Goal: Navigation & Orientation: Find specific page/section

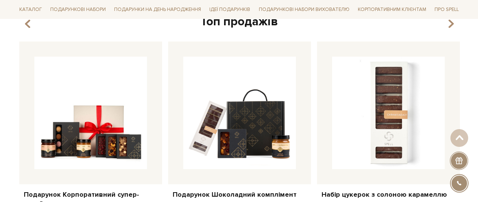
scroll to position [361, 0]
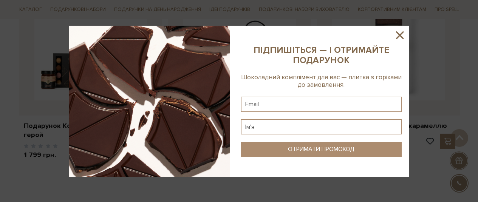
click at [401, 37] on icon at bounding box center [400, 35] width 8 height 8
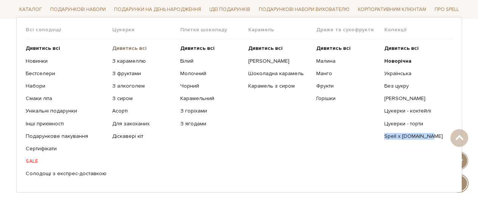
click at [121, 48] on b "Дивитись всі" at bounding box center [129, 48] width 34 height 6
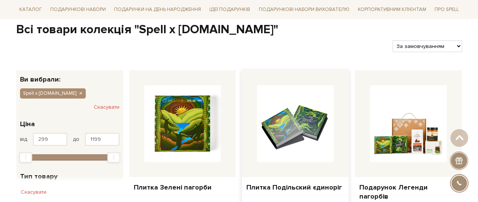
scroll to position [106, 0]
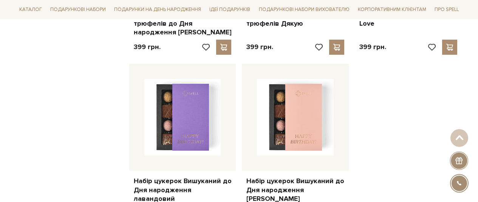
scroll to position [1042, 0]
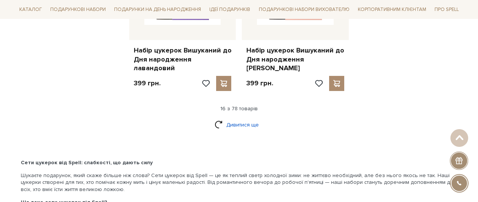
click at [255, 118] on link "Дивитися ще" at bounding box center [239, 124] width 49 height 13
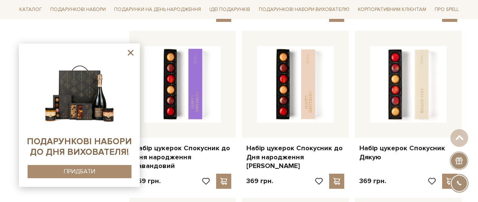
scroll to position [1603, 0]
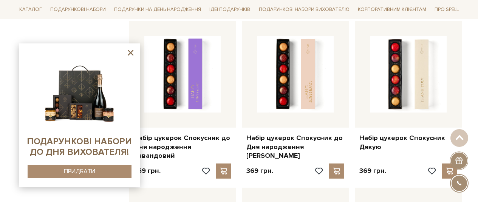
click at [128, 54] on icon at bounding box center [130, 52] width 9 height 9
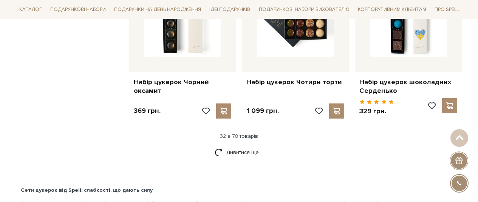
scroll to position [1883, 0]
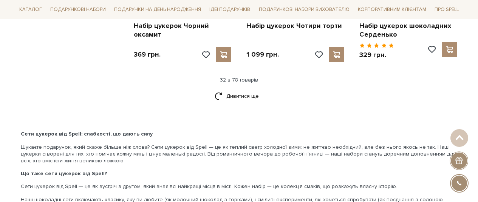
click at [228, 90] on div "Дивитися ще" at bounding box center [239, 101] width 452 height 22
click at [227, 90] on link "Дивитися ще" at bounding box center [239, 96] width 49 height 13
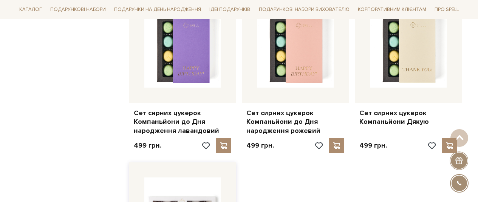
scroll to position [2760, 0]
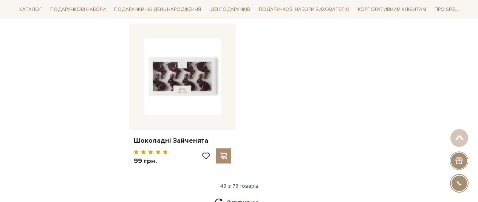
click at [248, 196] on link "Дивитися ще" at bounding box center [239, 202] width 49 height 13
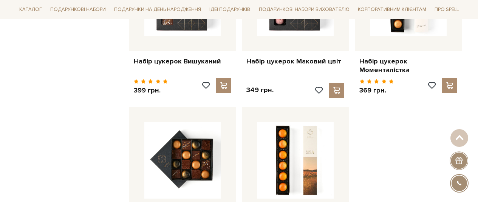
scroll to position [3589, 0]
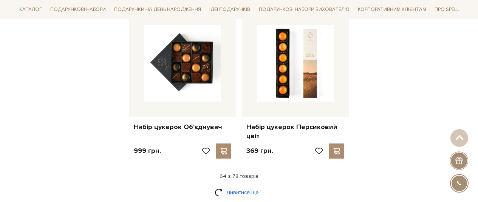
click at [248, 186] on link "Дивитися ще" at bounding box center [239, 192] width 49 height 13
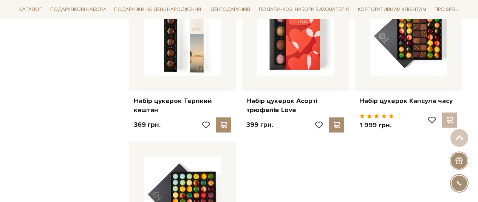
scroll to position [4412, 0]
